Goal: Task Accomplishment & Management: Use online tool/utility

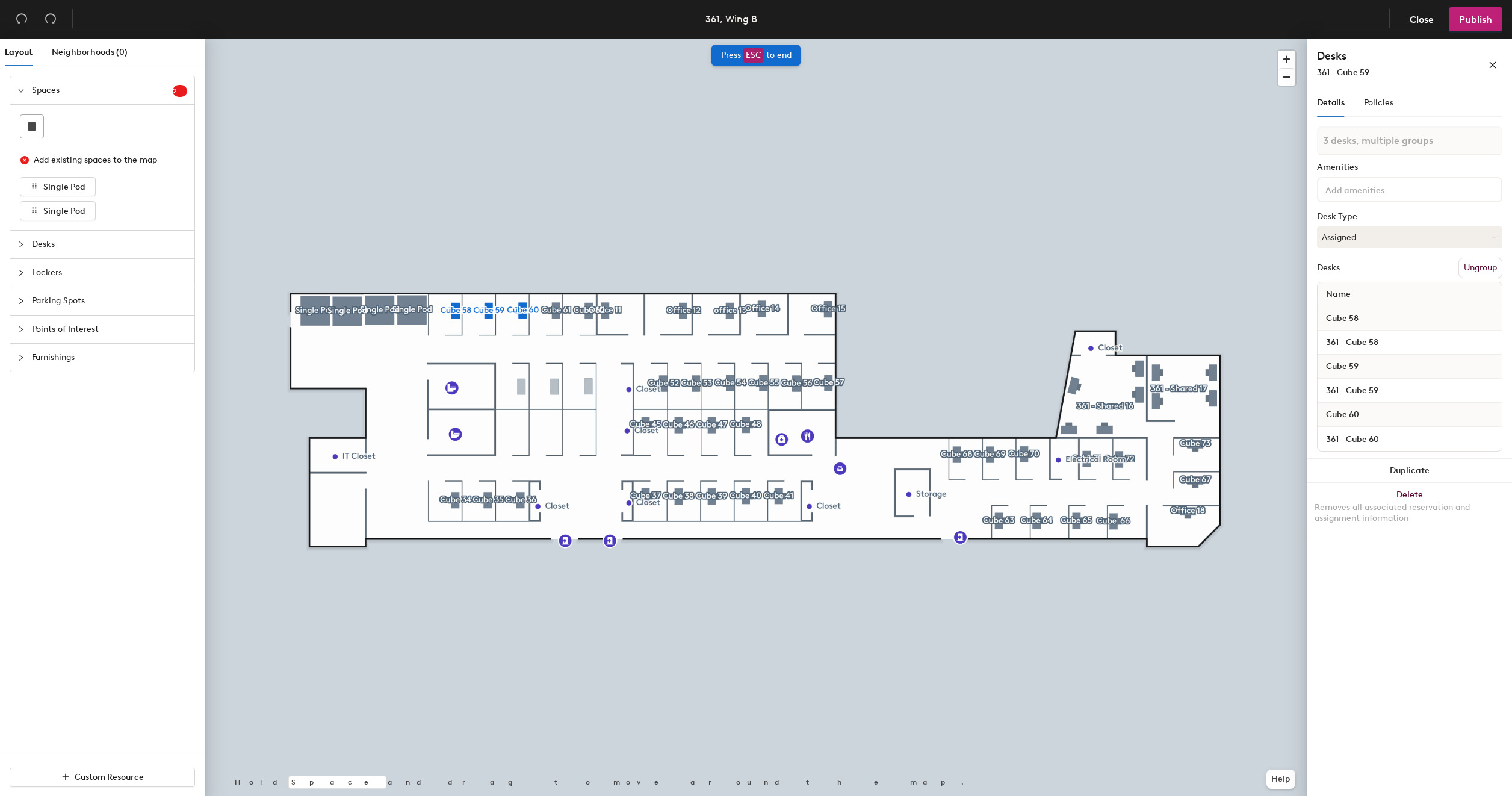
type input "3 desks"
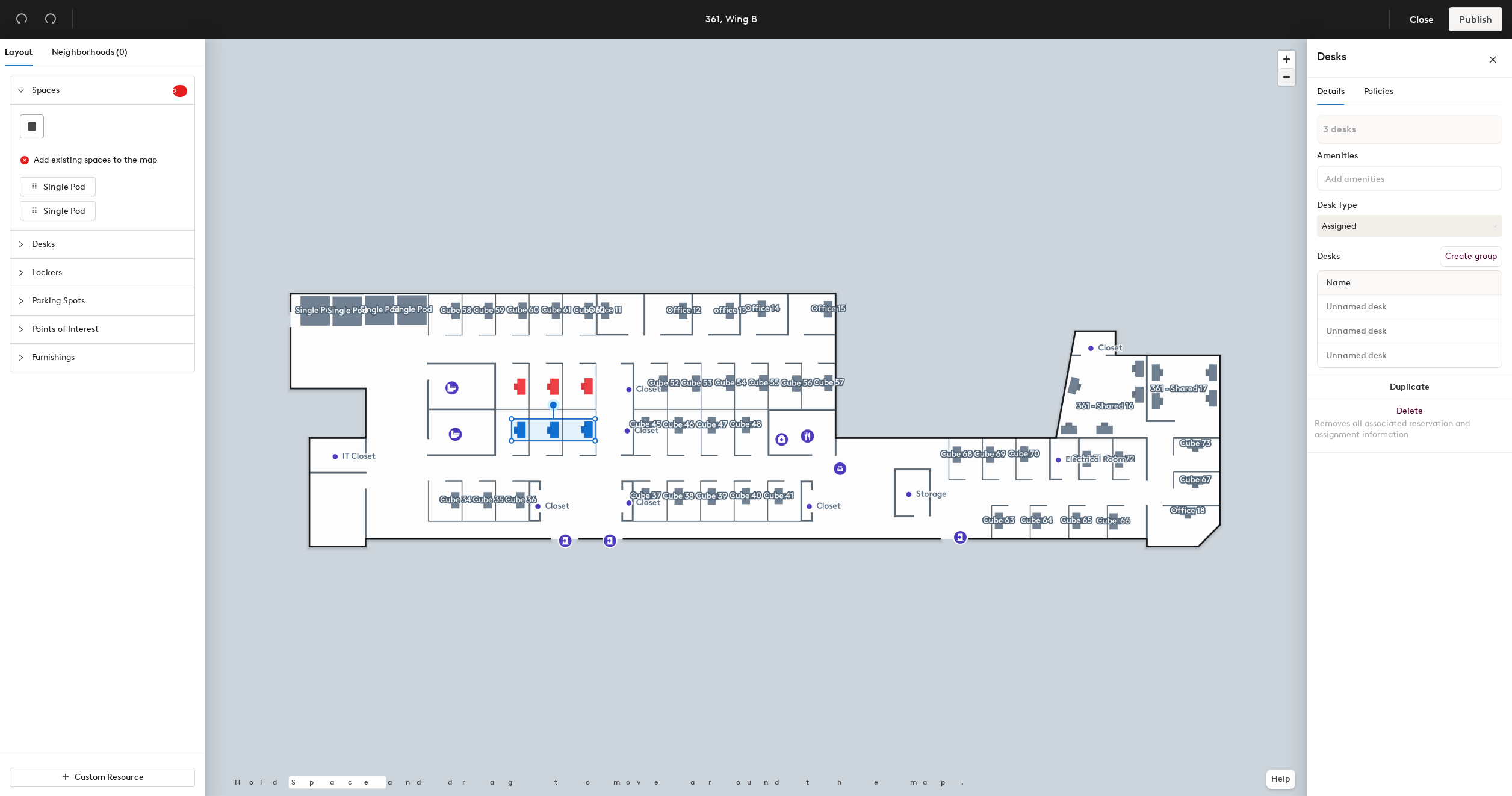
click at [590, 39] on div at bounding box center [756, 39] width 1103 height 0
click at [1460, 255] on button "Create group" at bounding box center [1471, 257] width 62 height 20
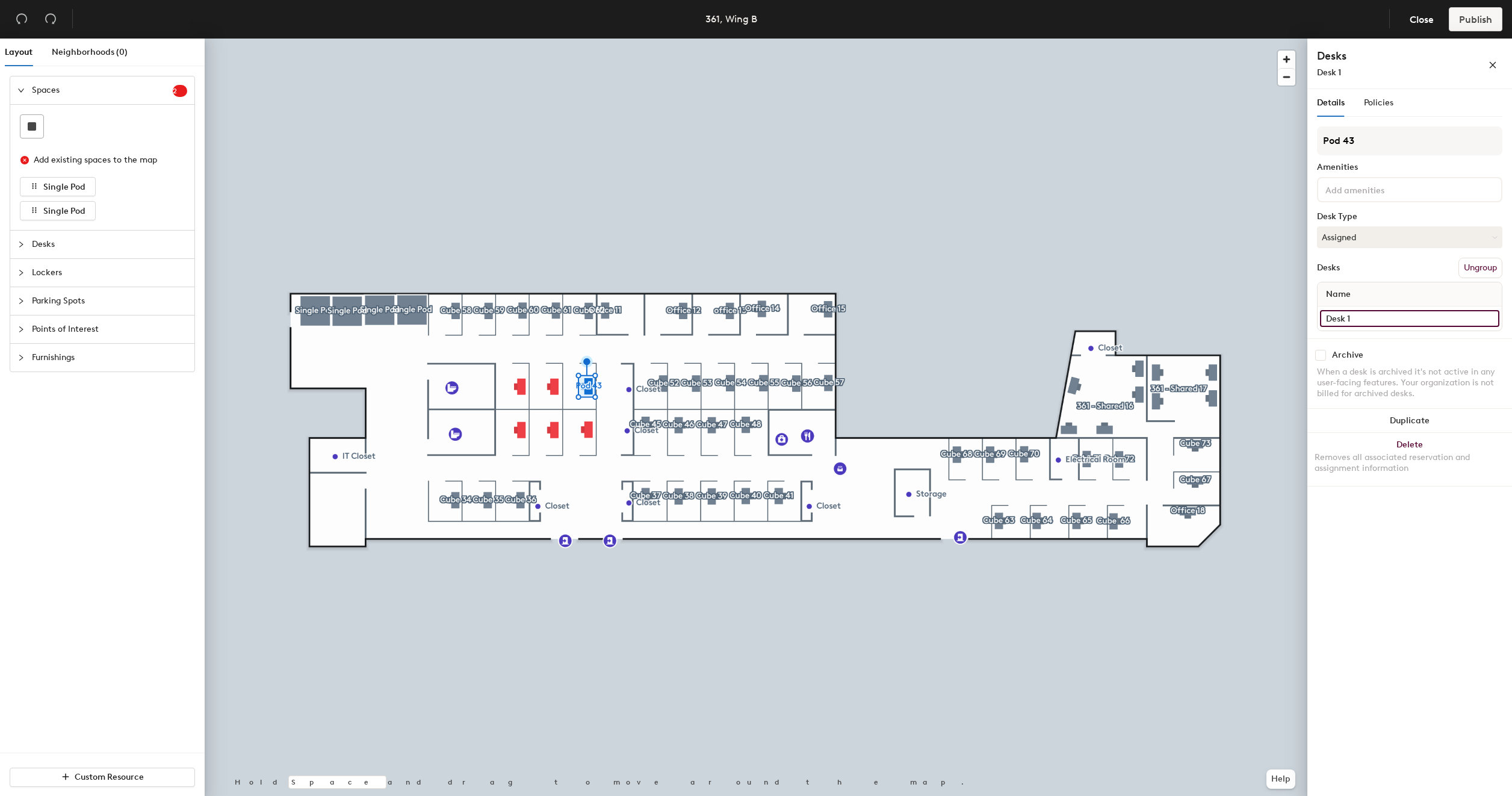
click at [1367, 318] on input "Desk 1" at bounding box center [1410, 318] width 180 height 17
type input "361 - Cube 51"
click at [1362, 134] on input "Pod 43" at bounding box center [1410, 141] width 185 height 29
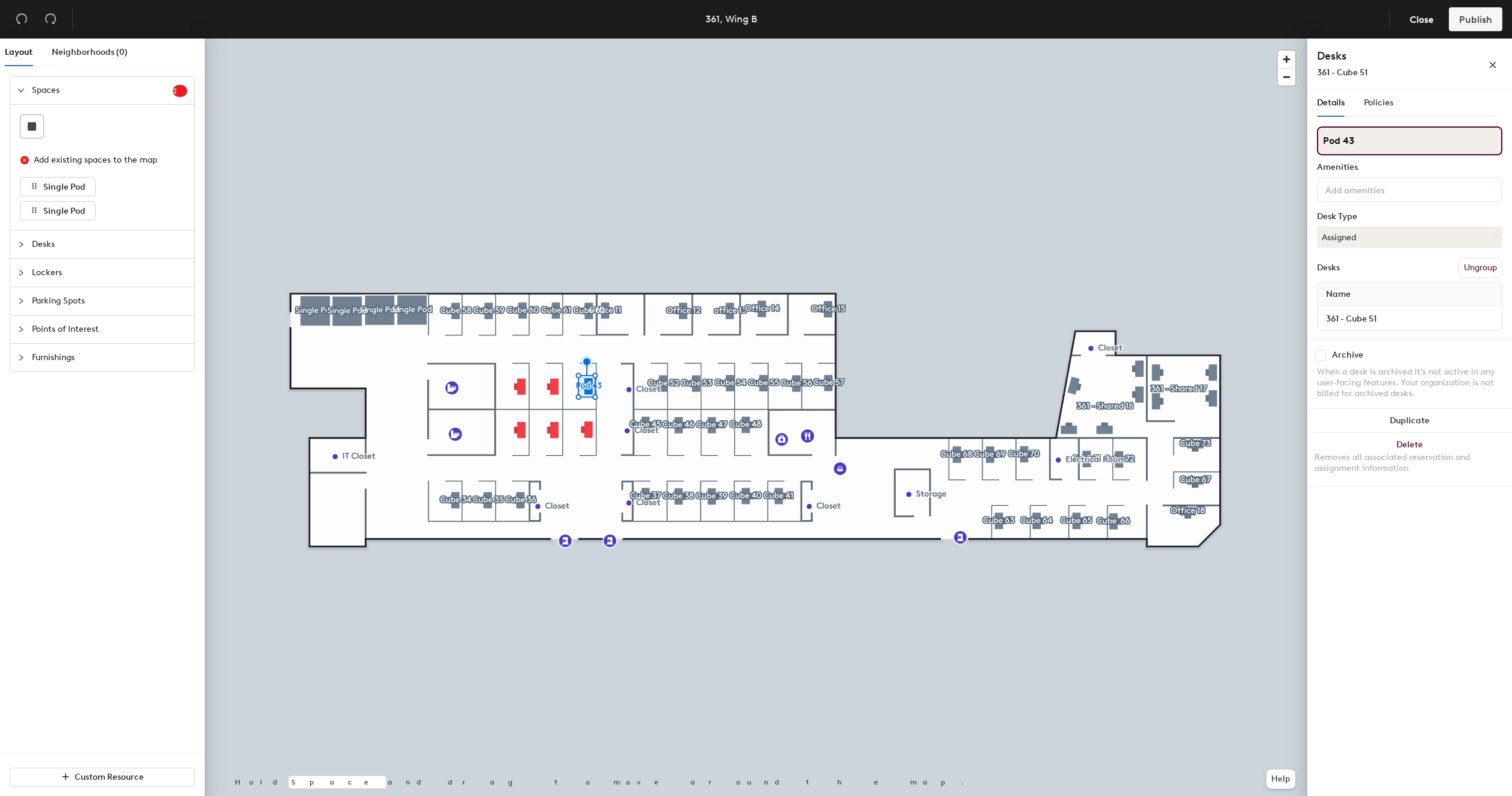
click at [1363, 139] on input "Pod 43" at bounding box center [1410, 141] width 185 height 29
click at [1362, 139] on input "Pod 43" at bounding box center [1410, 141] width 185 height 29
type input "Cube 51"
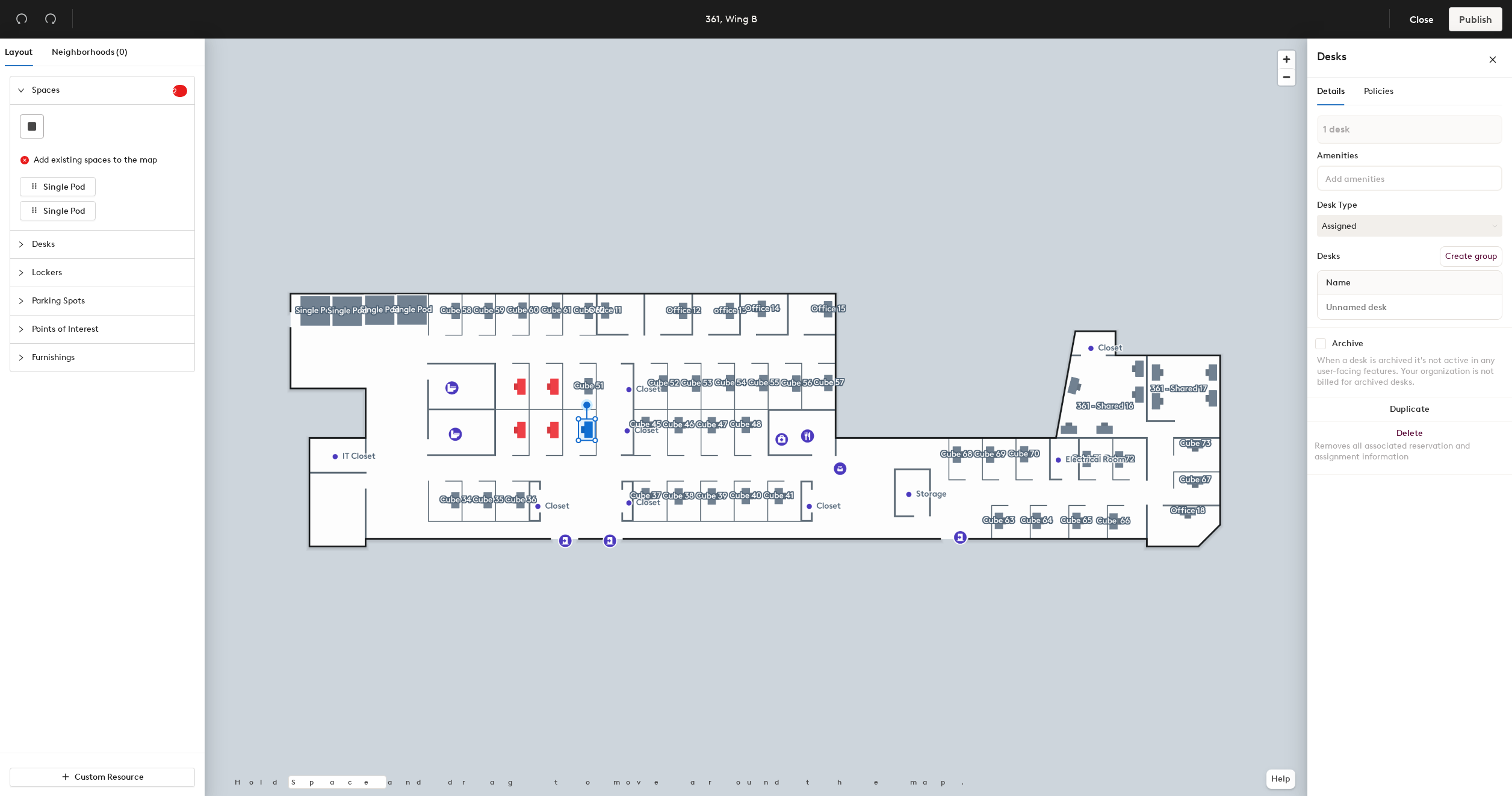
click at [1465, 254] on button "Create group" at bounding box center [1471, 257] width 62 height 20
click at [1406, 148] on input "Pod 44" at bounding box center [1410, 141] width 185 height 29
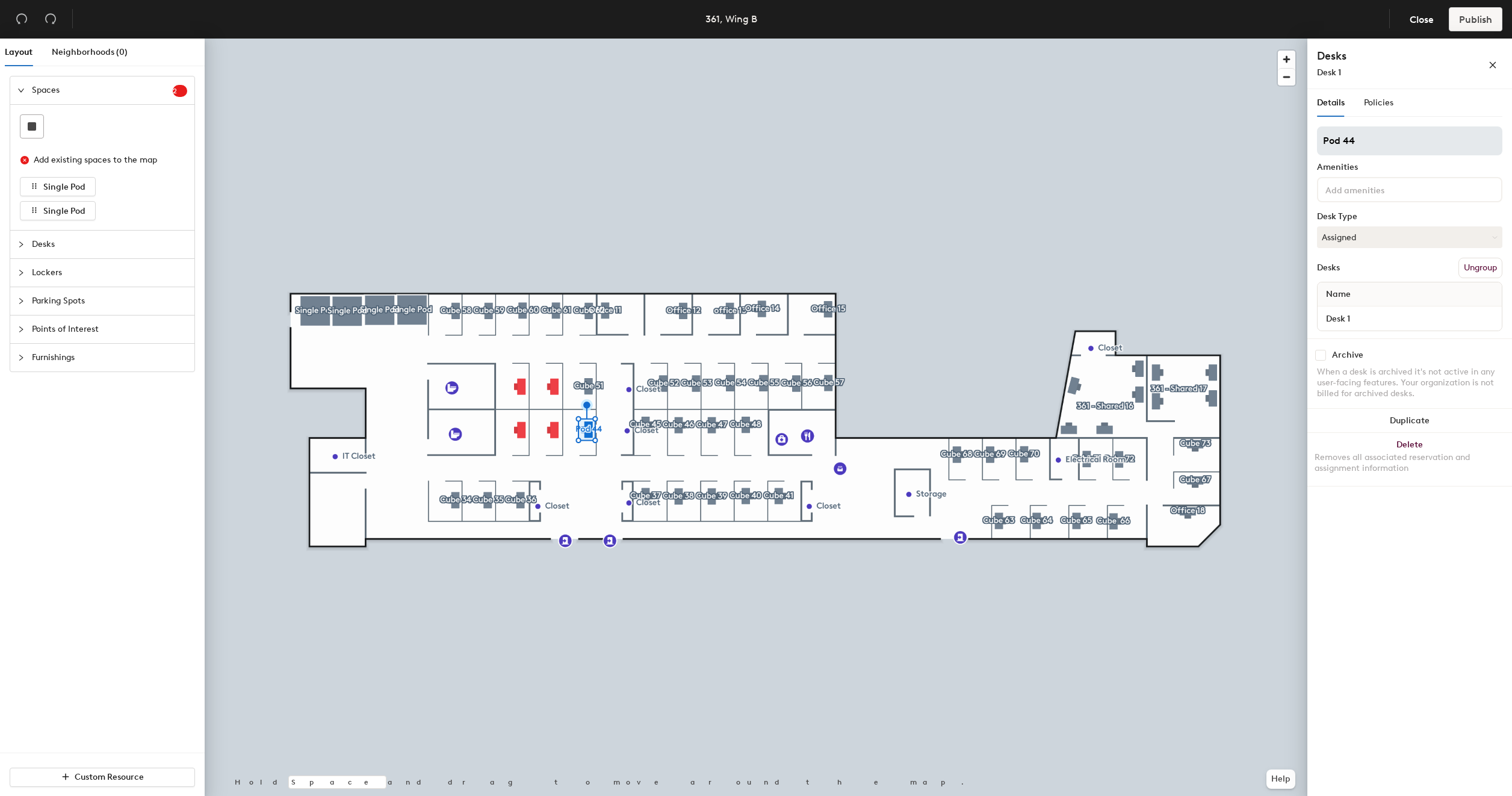
click at [1406, 148] on input "Pod 44" at bounding box center [1410, 141] width 185 height 29
type input "Cube 44"
click at [1365, 315] on input "Desk 1" at bounding box center [1410, 318] width 180 height 17
click at [1384, 318] on input "Desk 1" at bounding box center [1410, 318] width 180 height 17
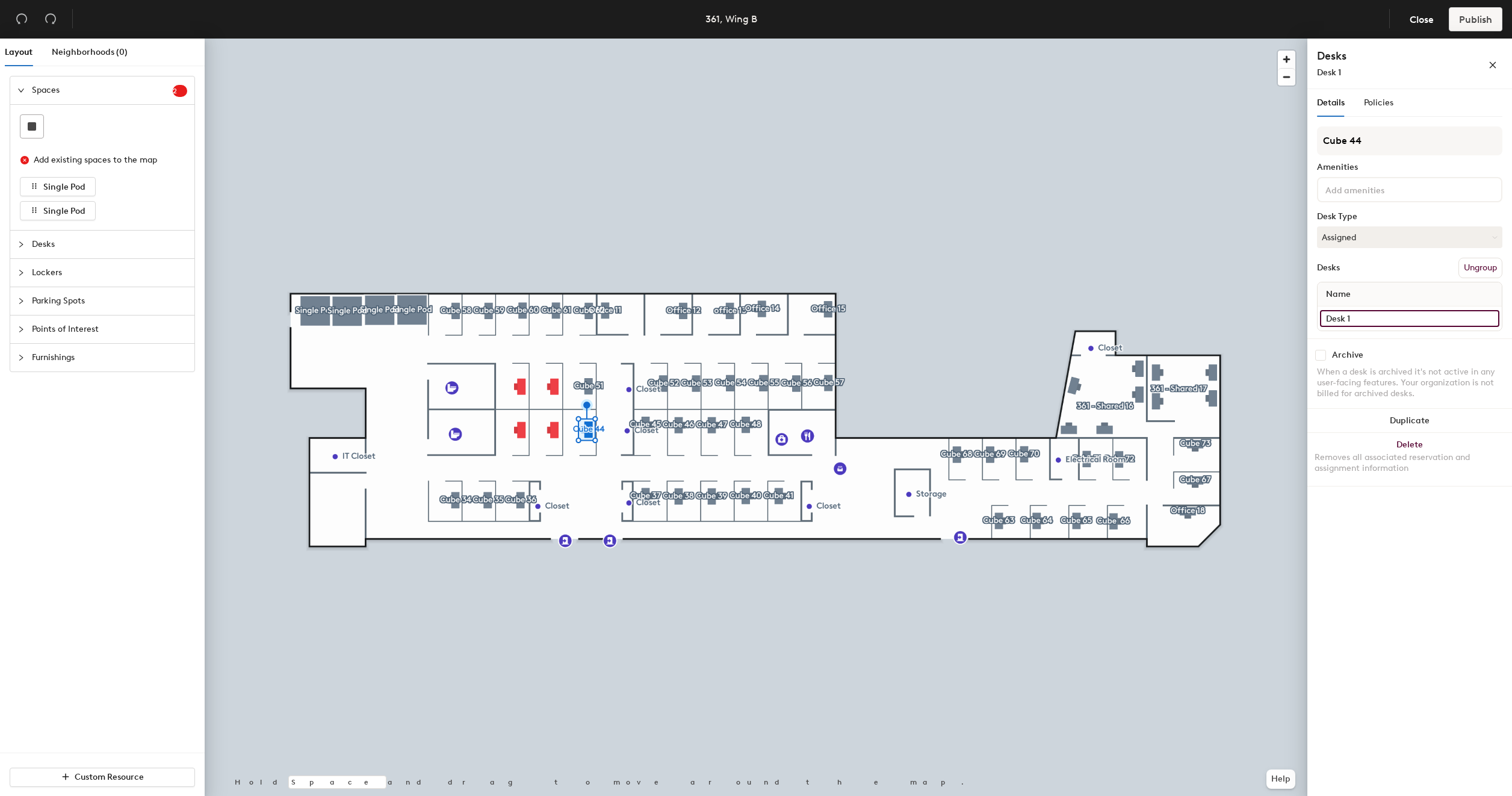
click at [1384, 318] on input "Desk 1" at bounding box center [1410, 318] width 180 height 17
type input "361 - Cube 44"
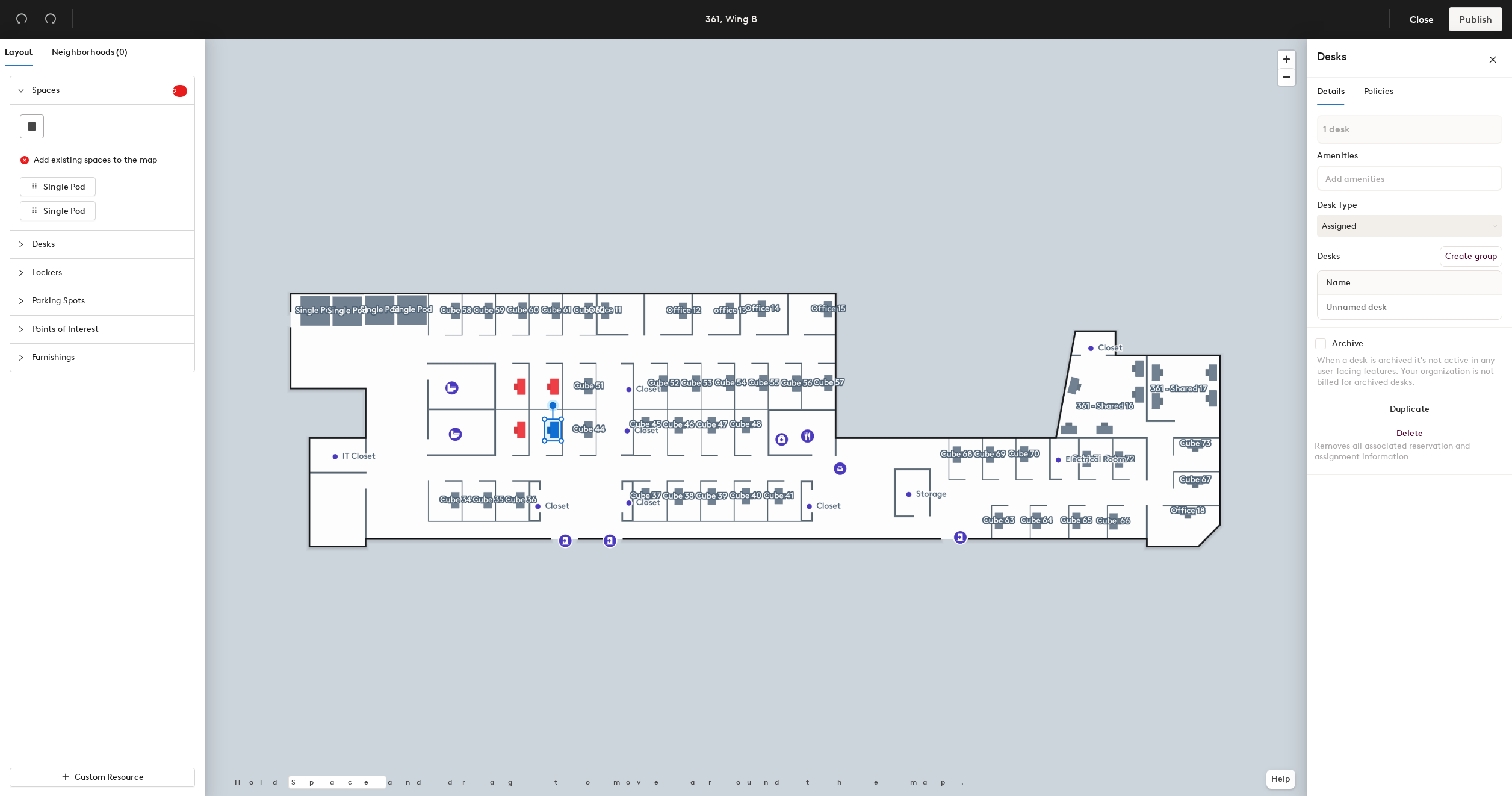
click at [1473, 249] on button "Create group" at bounding box center [1471, 257] width 62 height 20
click at [1441, 138] on input "Pod 45" at bounding box center [1410, 141] width 185 height 29
click at [1371, 145] on input "Pod 45" at bounding box center [1410, 141] width 185 height 29
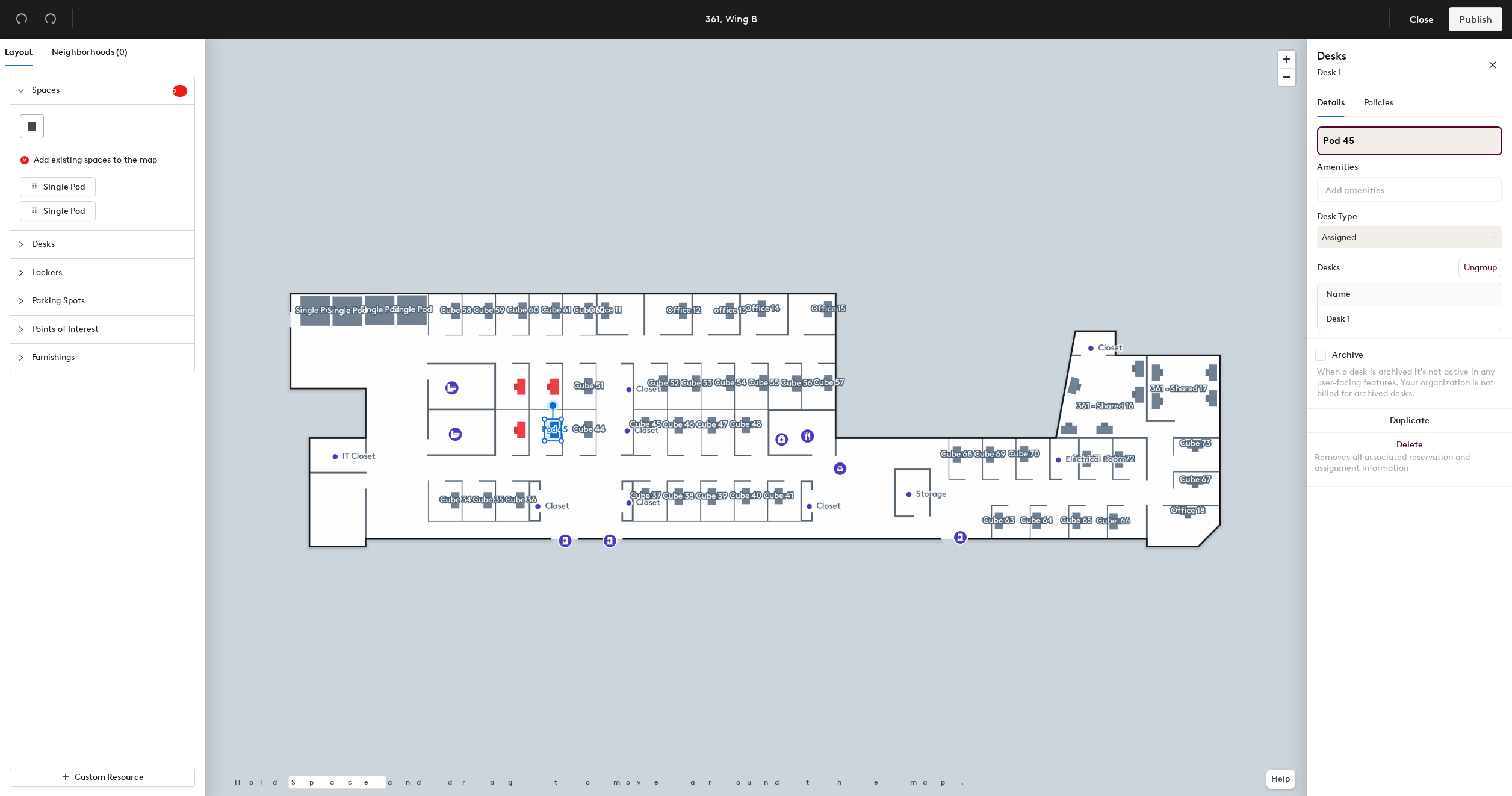
click at [1371, 145] on input "Pod 45" at bounding box center [1410, 141] width 185 height 29
click at [1406, 137] on input "Pod 45" at bounding box center [1410, 141] width 185 height 29
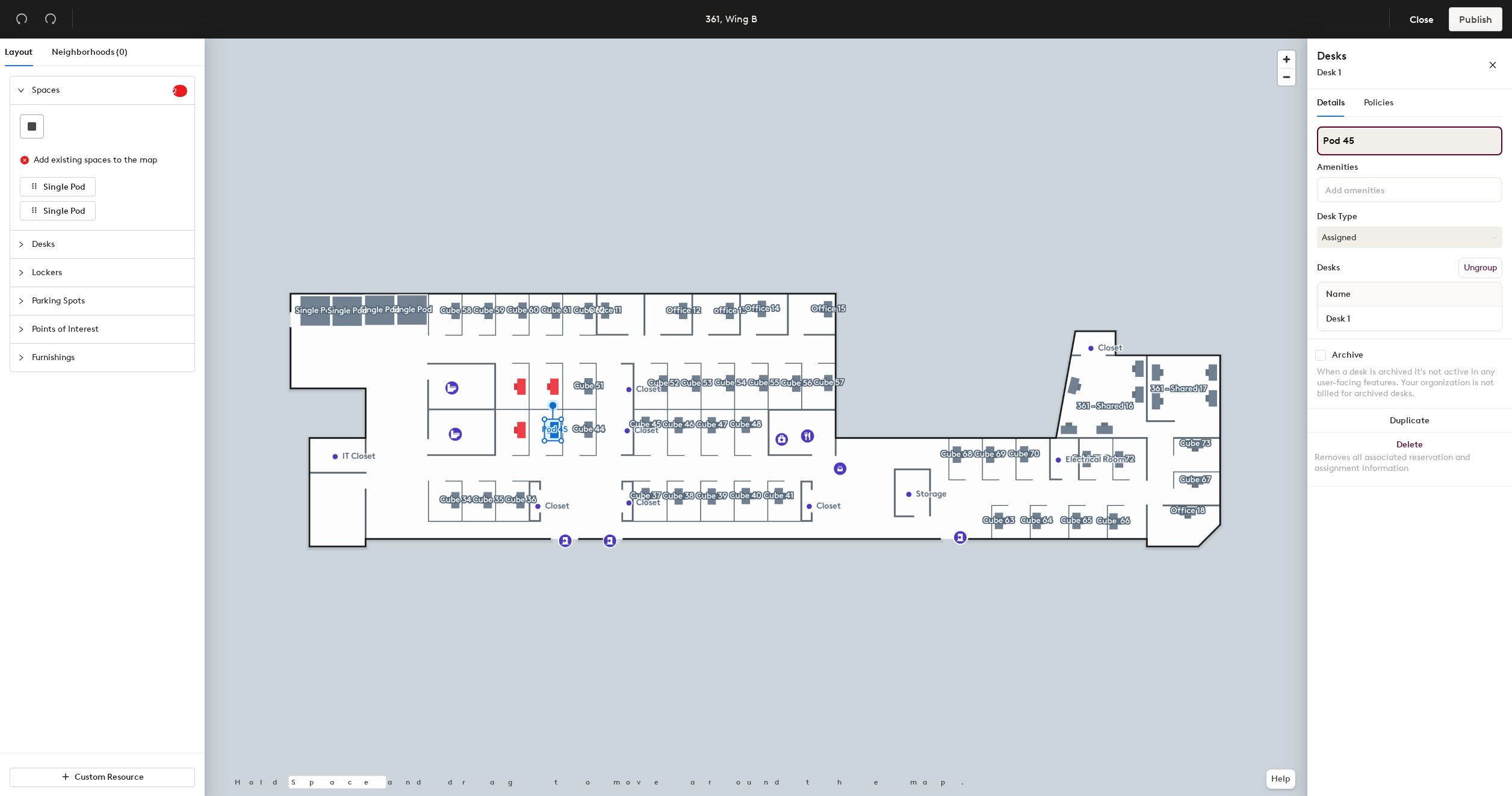
click at [1406, 137] on input "Pod 45" at bounding box center [1410, 141] width 185 height 29
type input "Cube 43"
click at [1378, 319] on input "Desk 1" at bounding box center [1410, 318] width 180 height 17
type input "361 - Cube 43"
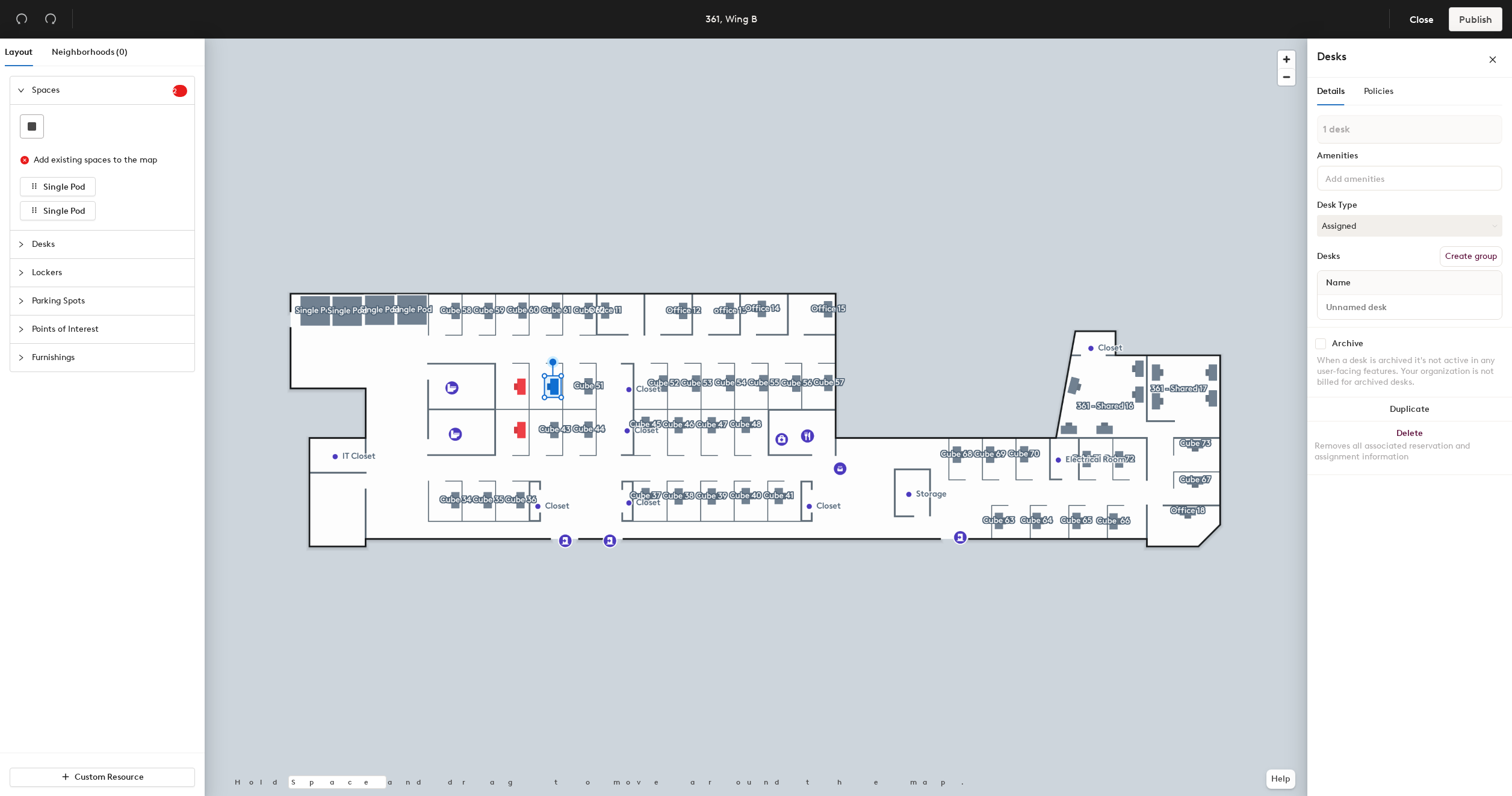
click at [1467, 262] on button "Create group" at bounding box center [1471, 257] width 62 height 20
click at [1419, 315] on input "Desk 1" at bounding box center [1410, 318] width 180 height 17
type input "361 - Cube"
type input "361 - Cube 50"
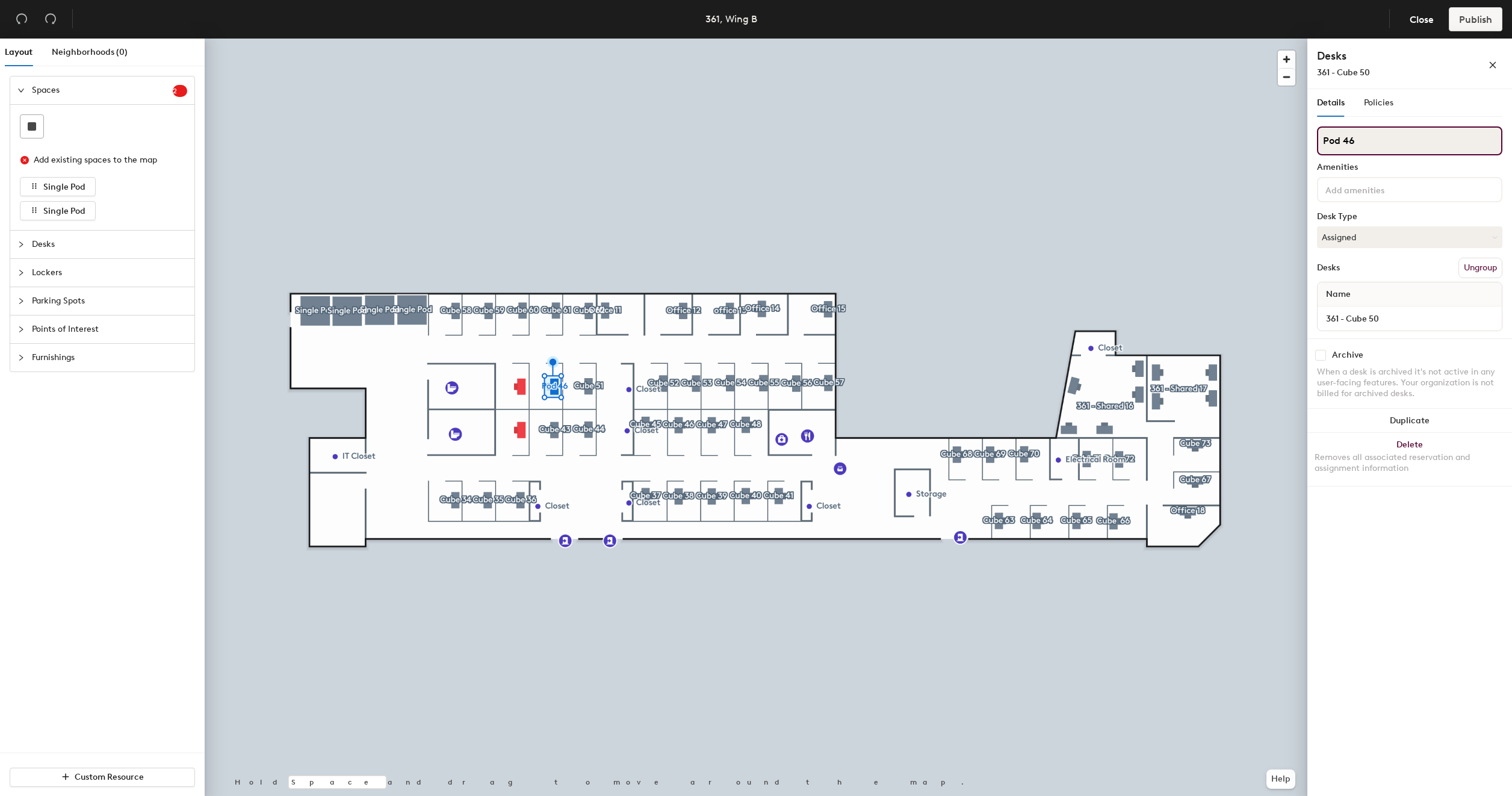
click at [1364, 145] on input "Pod 46" at bounding box center [1410, 141] width 185 height 29
type input "Cube 50"
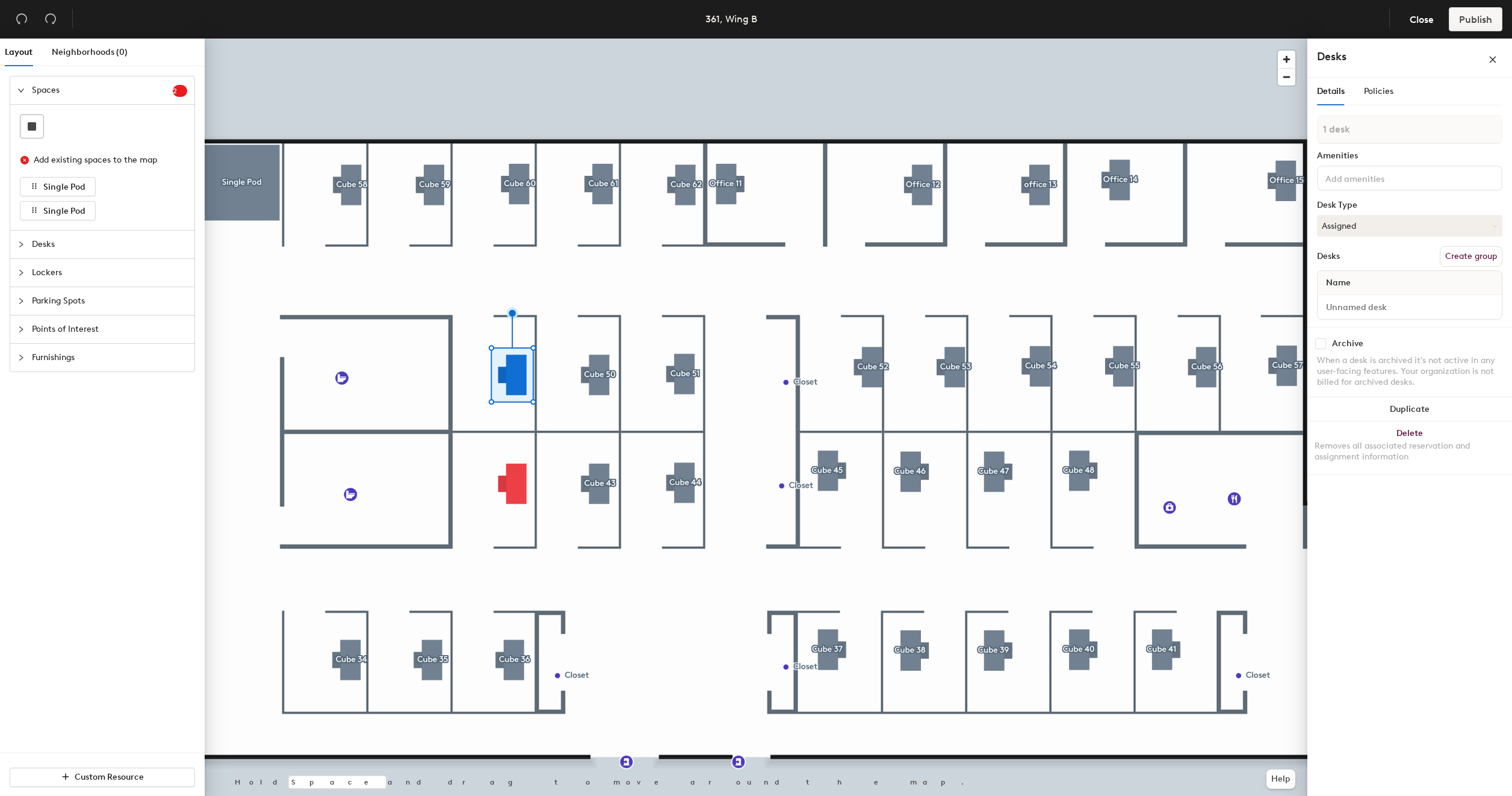
click at [1453, 258] on button "Create group" at bounding box center [1471, 257] width 62 height 20
type input "P"
type input "Cube 49"
click at [1357, 316] on input "Desk 1" at bounding box center [1410, 318] width 180 height 17
type input "361 - Cube 49"
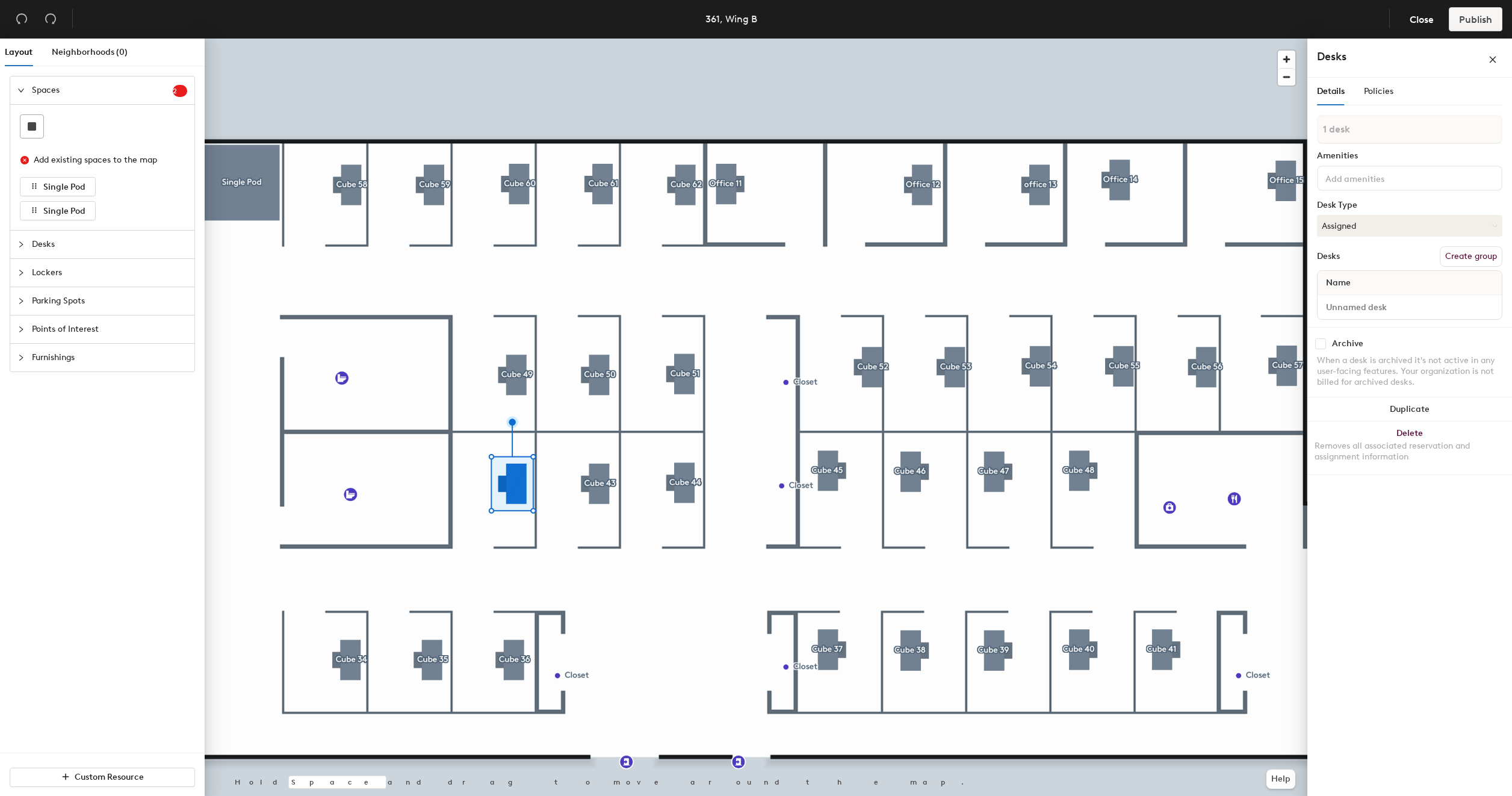
click at [1482, 256] on button "Create group" at bounding box center [1471, 257] width 62 height 20
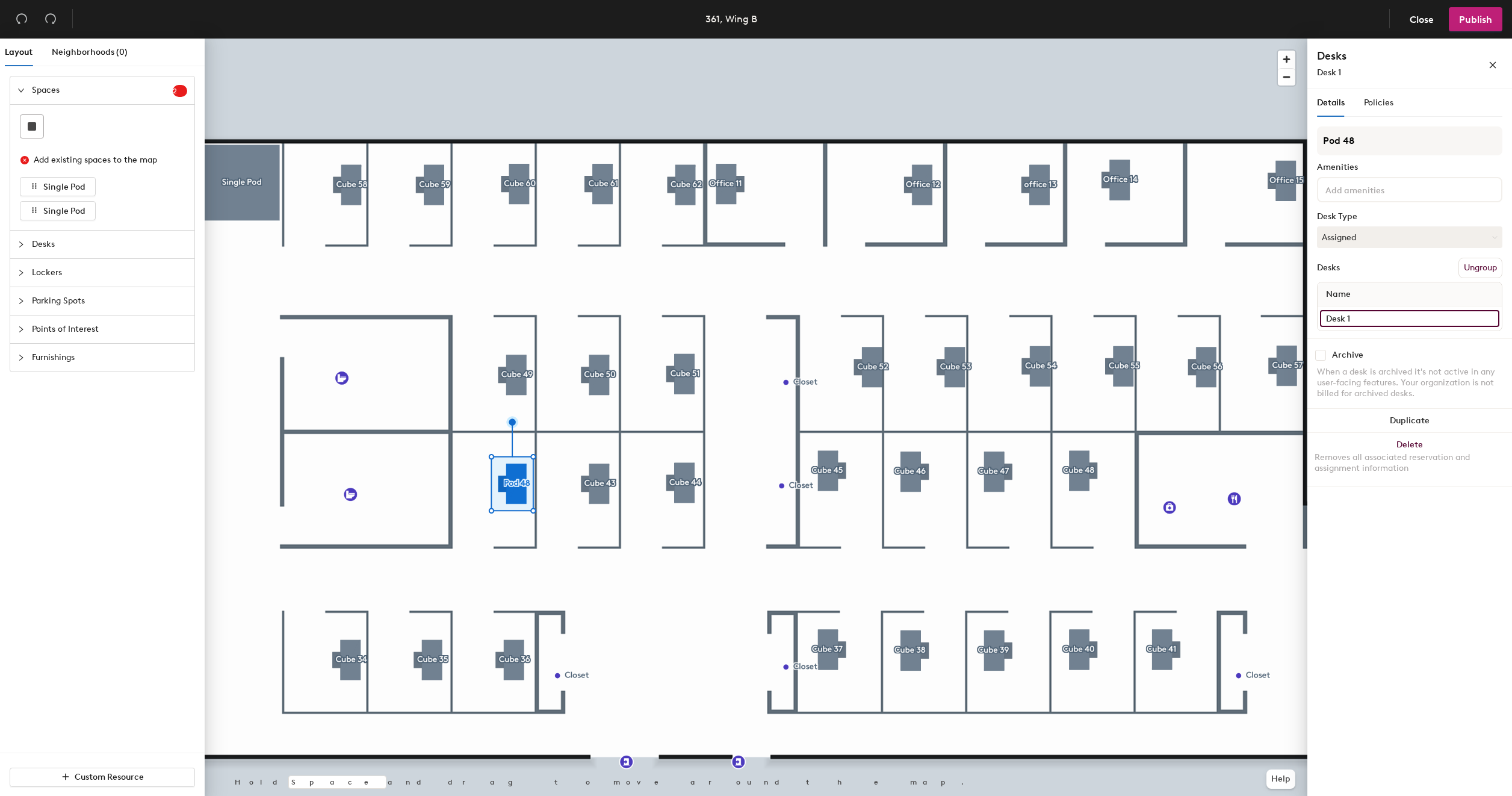
click at [1423, 318] on input "Desk 1" at bounding box center [1410, 318] width 180 height 17
type input "361 - Cube 42"
click at [1378, 148] on input "Pod 48" at bounding box center [1410, 141] width 185 height 29
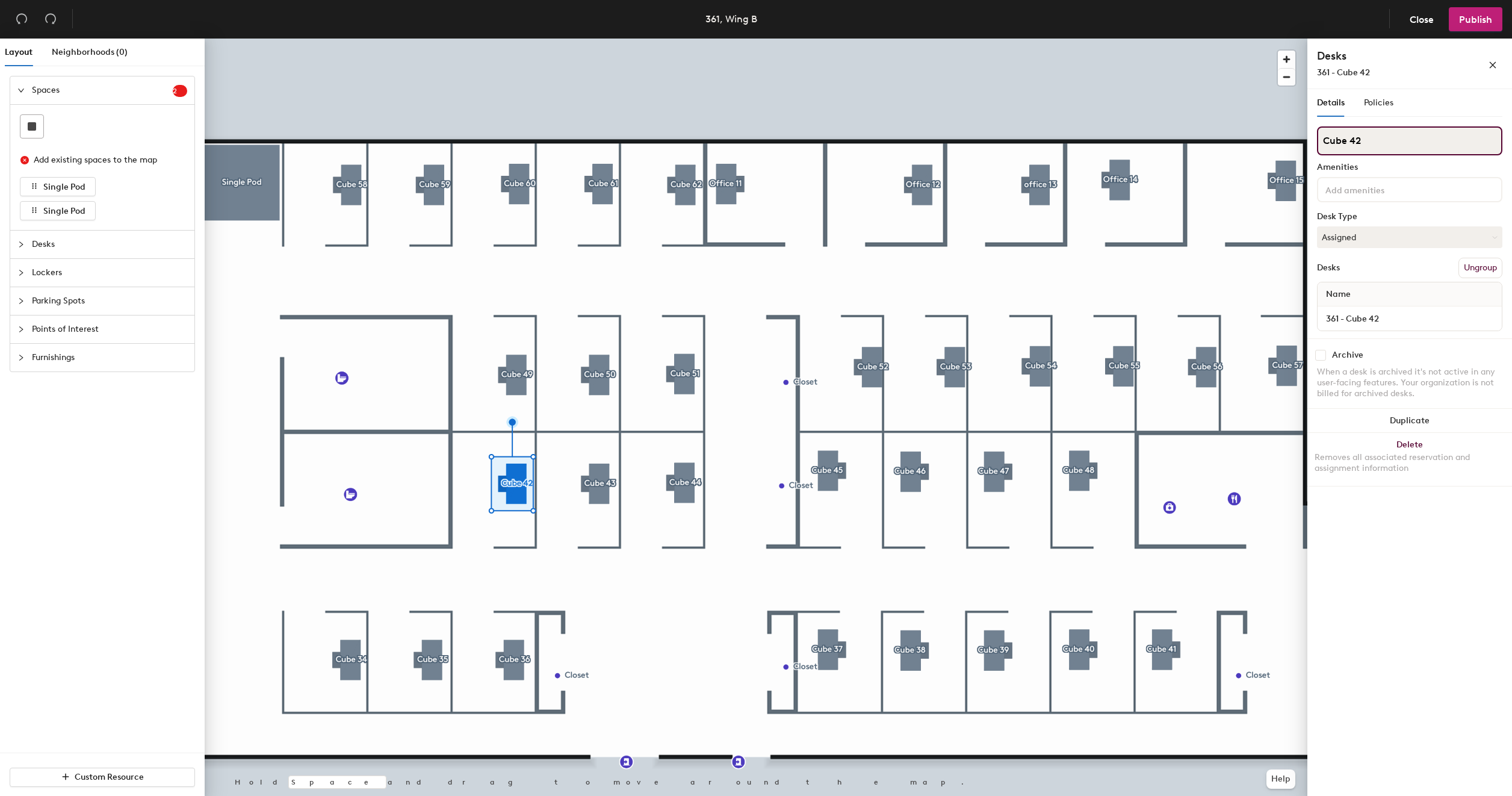
type input "Cube 42"
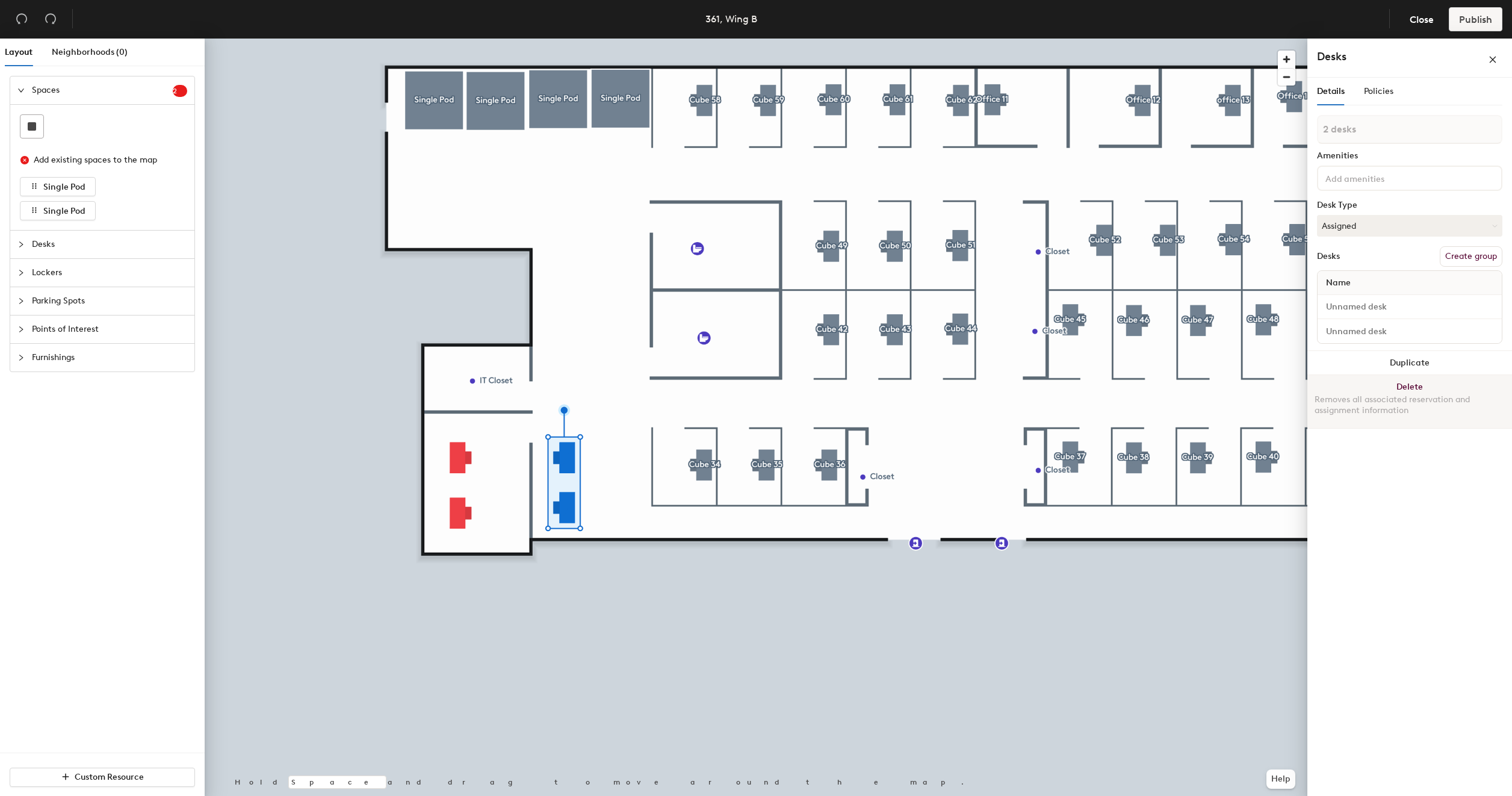
click at [1410, 385] on button "Delete Removes all associated reservation and assignment information" at bounding box center [1409, 401] width 204 height 53
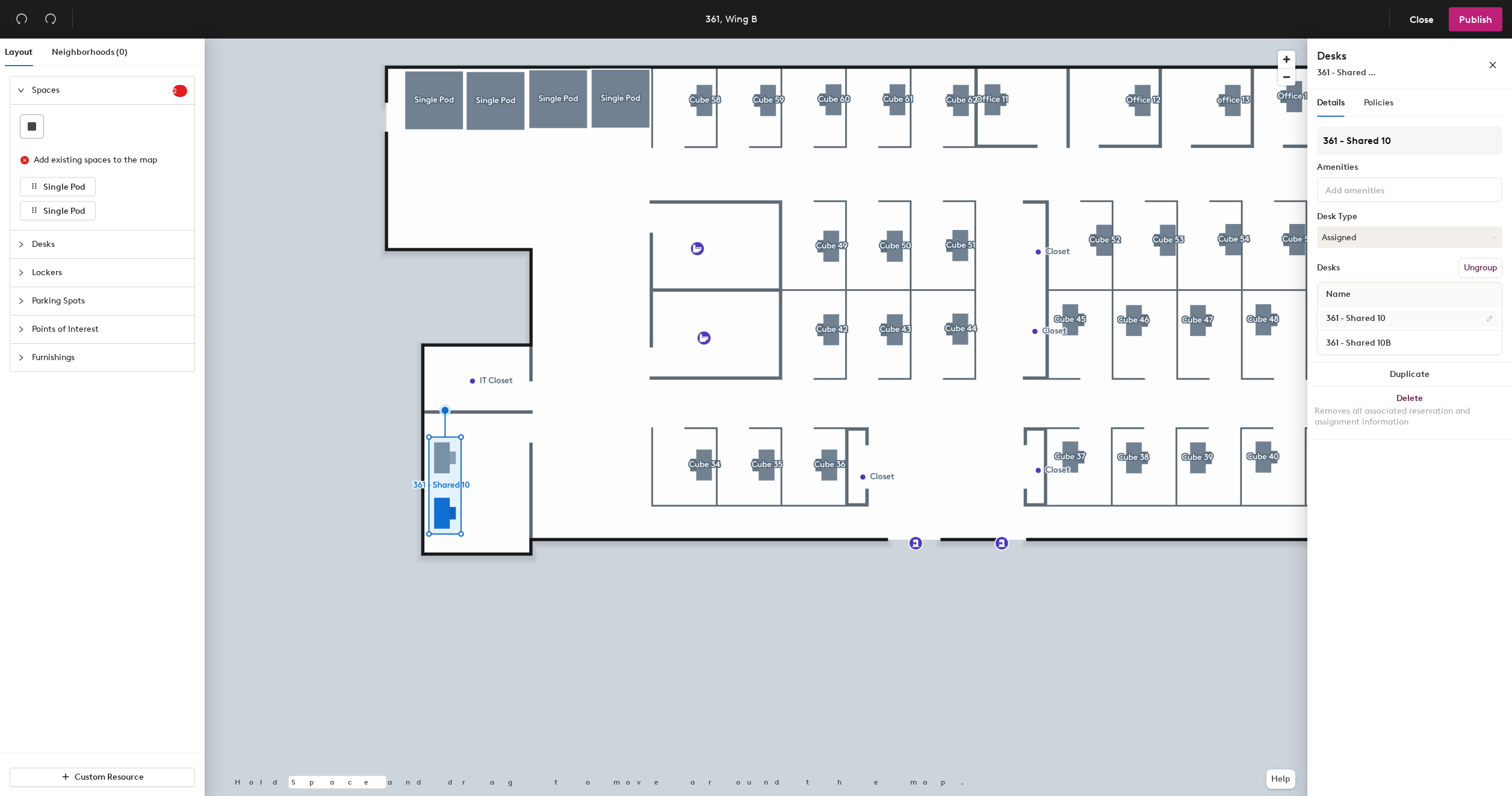
type input "361 - Shared 10B"
click at [1395, 315] on input "361 - Shared 10" at bounding box center [1410, 318] width 180 height 17
type input "361 - Shared 10A"
